Goal: Go to known website: Go to known website

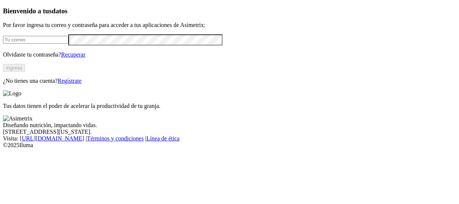
type input "[PERSON_NAME][EMAIL_ADDRESS][PERSON_NAME][DOMAIN_NAME]"
click at [25, 72] on button "Ingresa" at bounding box center [14, 68] width 22 height 8
